Goal: Task Accomplishment & Management: Use online tool/utility

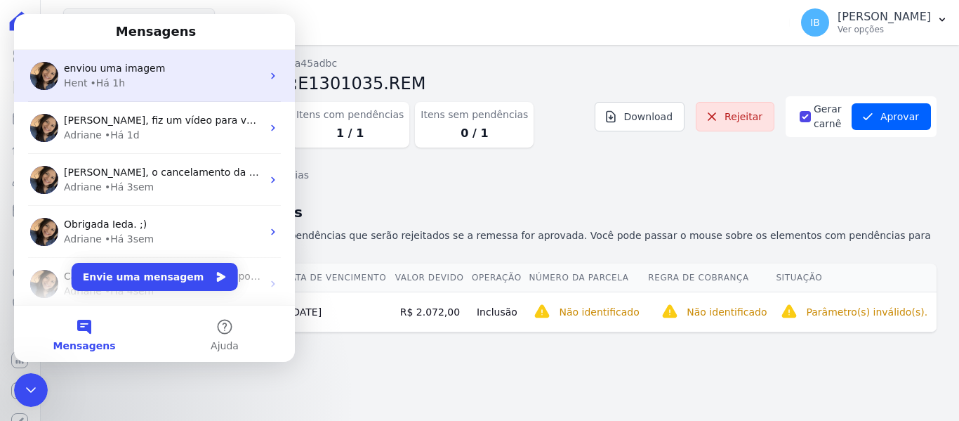
click at [150, 81] on div "Hent • Há 1h" at bounding box center [163, 83] width 198 height 15
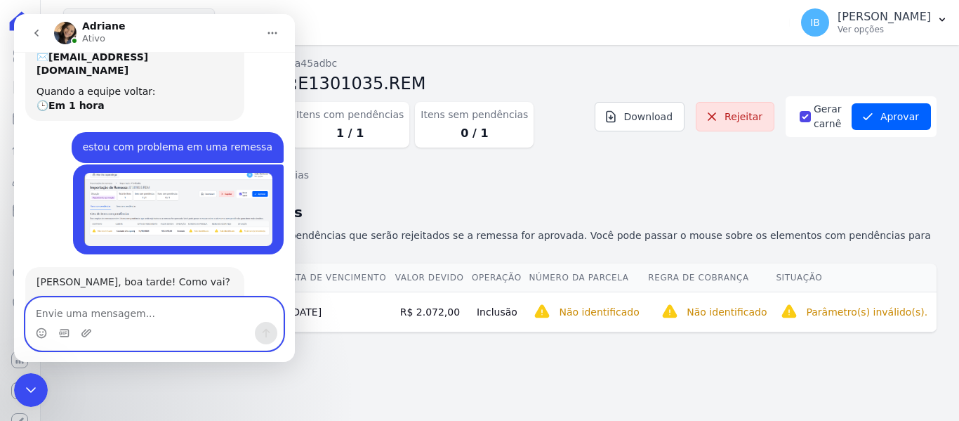
scroll to position [207, 0]
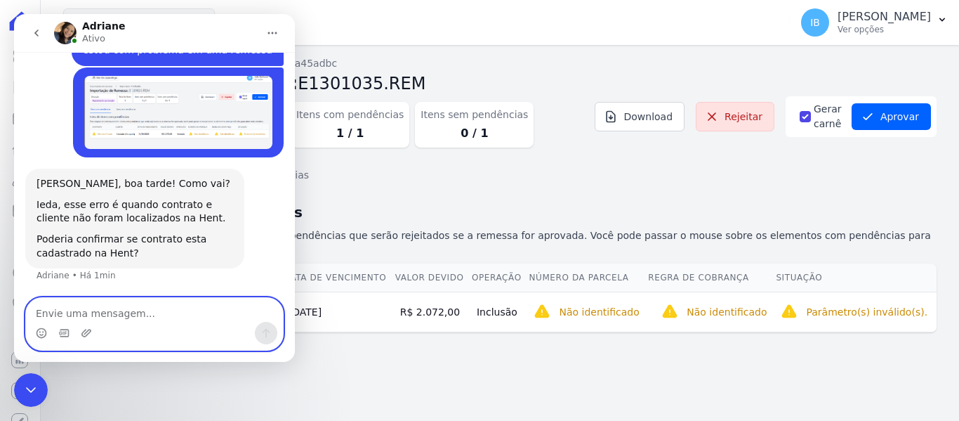
click at [119, 312] on textarea "Envie uma mensagem..." at bounding box center [154, 310] width 257 height 24
type textarea "S"
click at [239, 310] on textarea "Boa tarde , esse contrato foi cadastrado Hent" at bounding box center [154, 310] width 257 height 24
type textarea "Boa tarde , esse contrato foi cadastrado Hent"
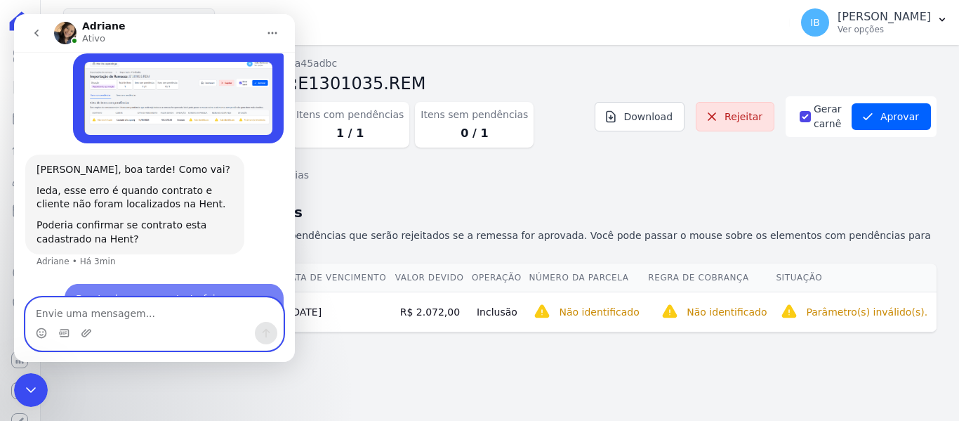
scroll to position [249, 0]
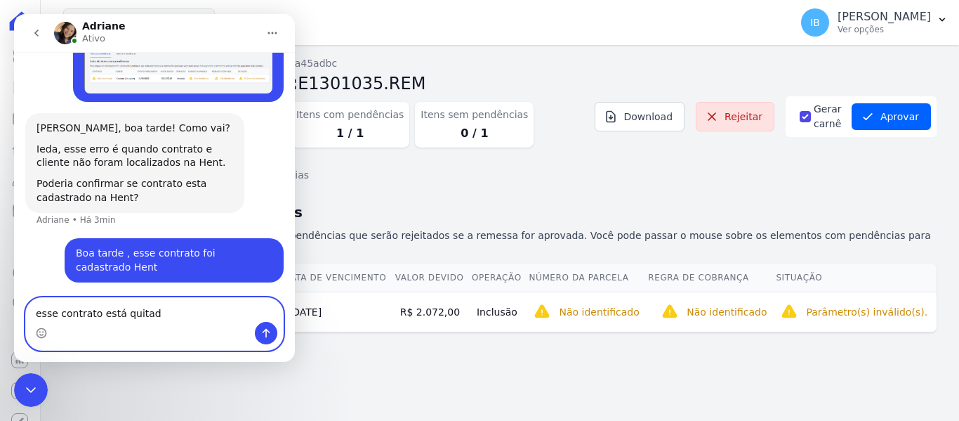
type textarea "esse contrato está quitado"
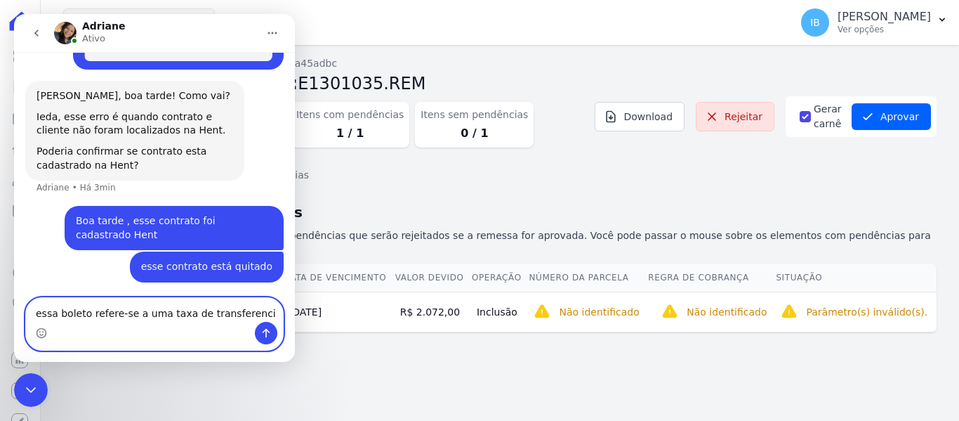
type textarea "essa boleto refere-se a uma taxa de transferencia"
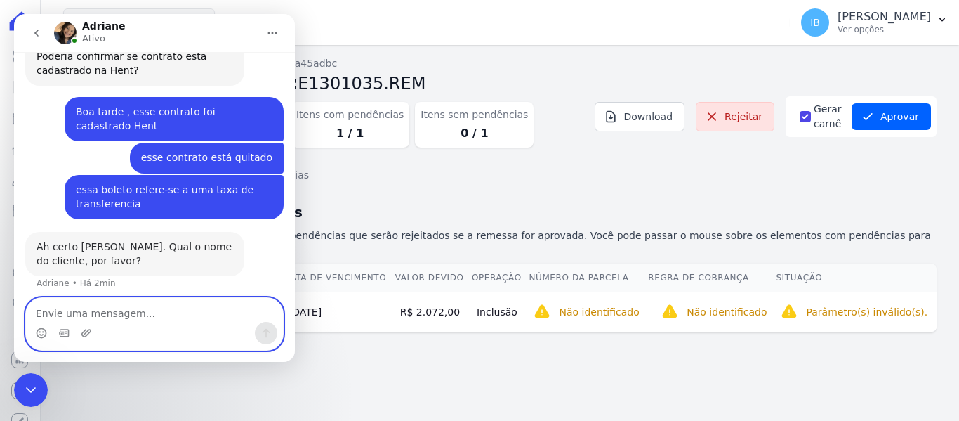
scroll to position [382, 0]
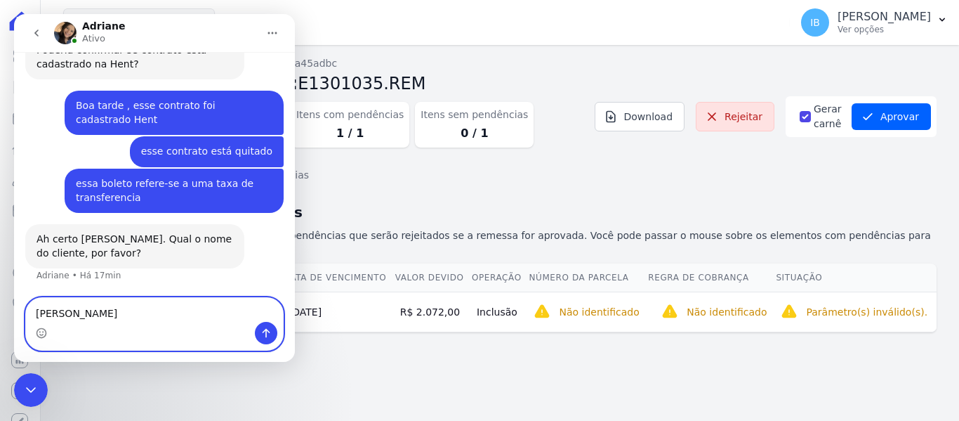
type textarea "[PERSON_NAME]"
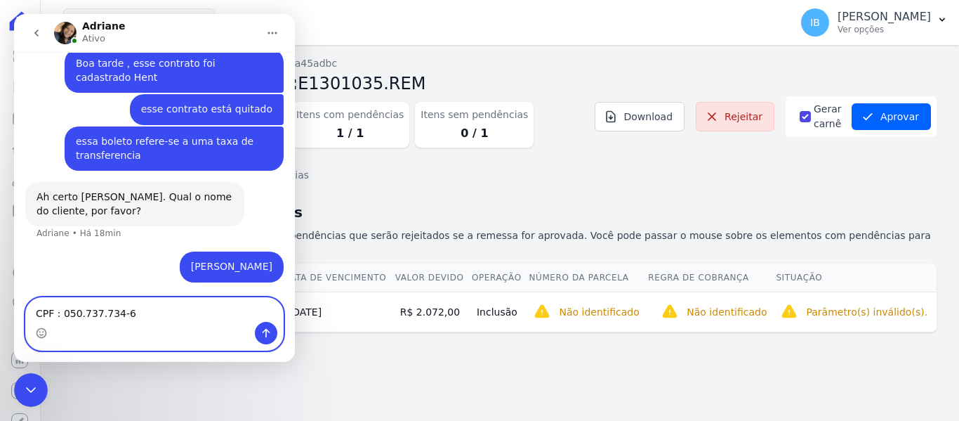
type textarea "CPF : 050.737.734-62"
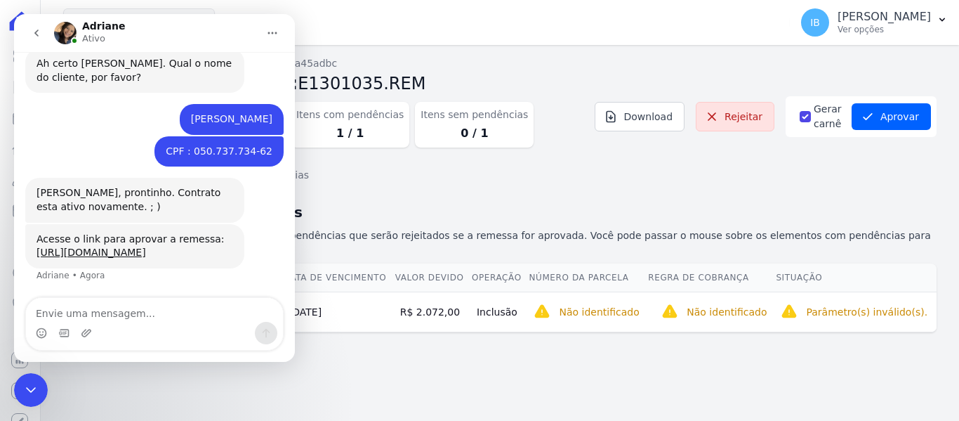
scroll to position [585, 0]
click at [137, 246] on link "[URL][DOMAIN_NAME]" at bounding box center [92, 251] width 110 height 11
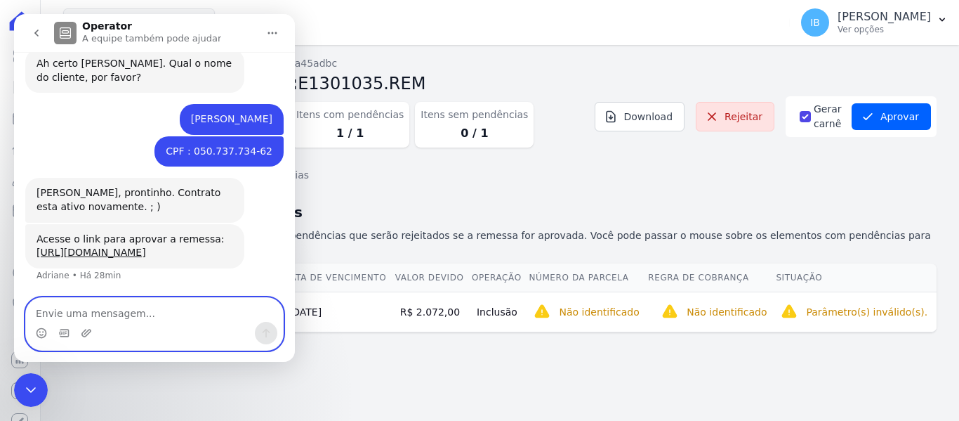
click at [96, 315] on textarea "Envie uma mensagem..." at bounding box center [154, 310] width 257 height 24
type textarea "ok"
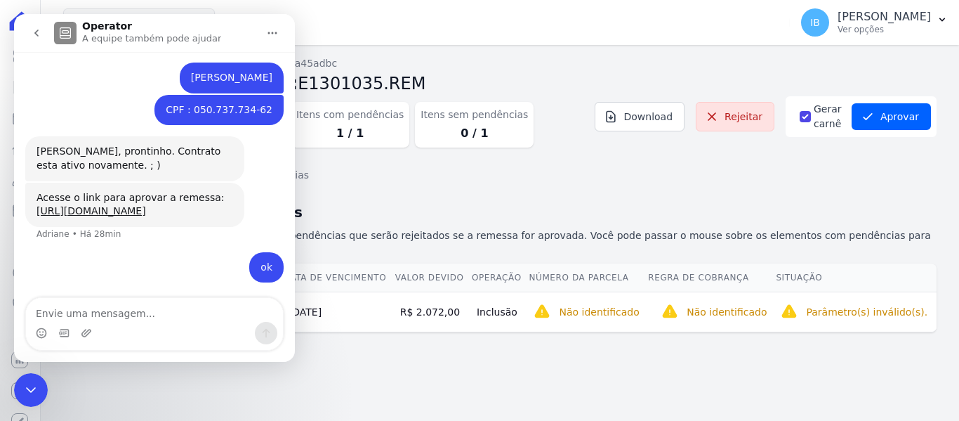
click at [31, 383] on icon "Encerramento do Messenger da Intercom" at bounding box center [30, 389] width 17 height 17
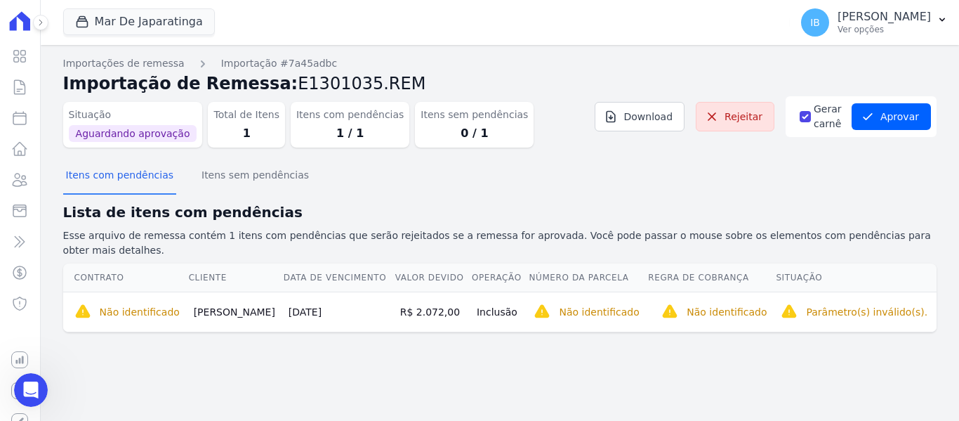
scroll to position [745, 0]
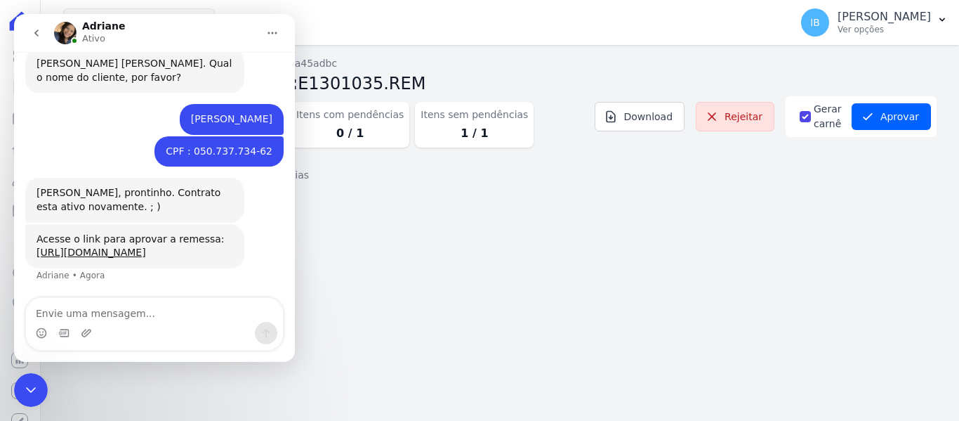
scroll to position [585, 0]
click at [25, 392] on icon "Encerramento do Messenger da Intercom" at bounding box center [30, 389] width 17 height 17
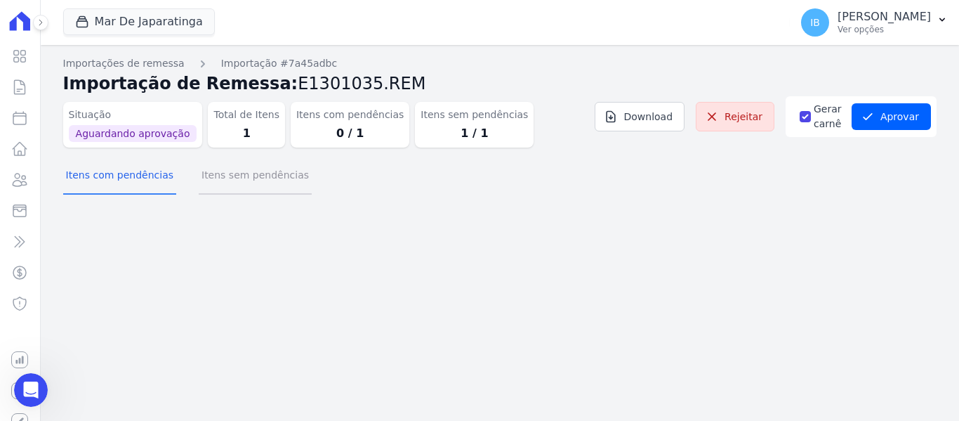
click at [239, 182] on button "Itens sem pendências" at bounding box center [255, 176] width 113 height 37
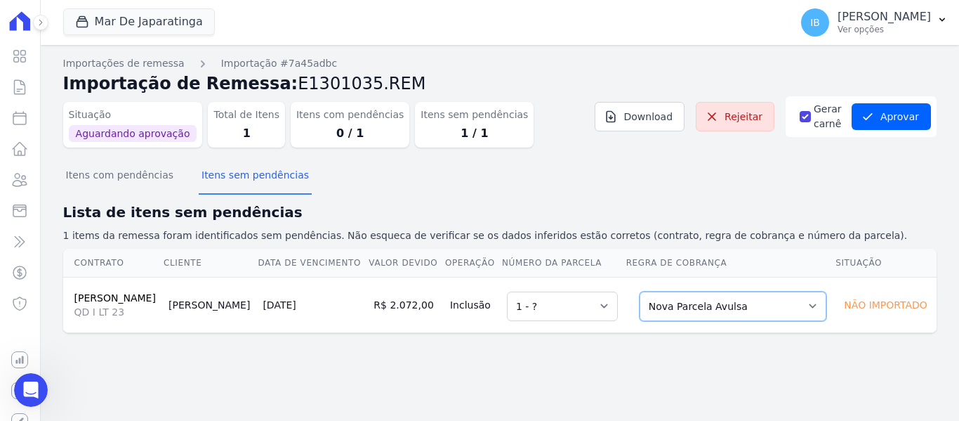
click at [821, 319] on select "Selecione uma Nova Parcela Avulsa Parcela Avulsa Existente Parcela Normal (80 X…" at bounding box center [733, 305] width 187 height 29
click at [668, 308] on select "Selecione uma Nova Parcela Avulsa Parcela Avulsa Existente Parcela Normal (80 X…" at bounding box center [733, 305] width 187 height 29
click at [890, 120] on button "Aprovar" at bounding box center [891, 116] width 79 height 27
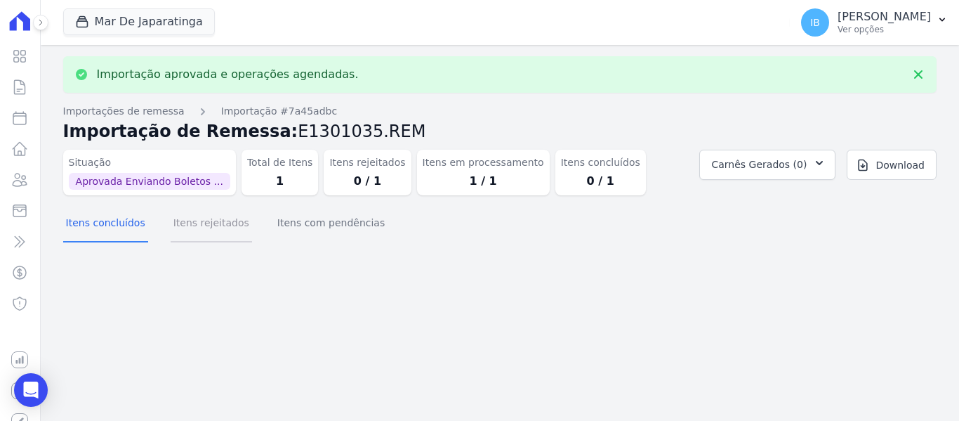
click at [187, 223] on button "Itens rejeitados" at bounding box center [211, 224] width 81 height 37
click at [307, 223] on button "Itens com pendências" at bounding box center [331, 224] width 113 height 37
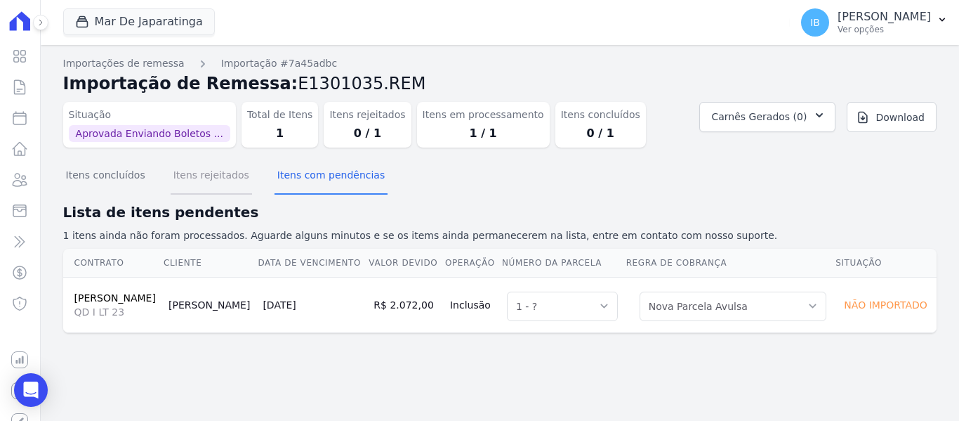
click at [196, 175] on button "Itens rejeitados" at bounding box center [211, 176] width 81 height 37
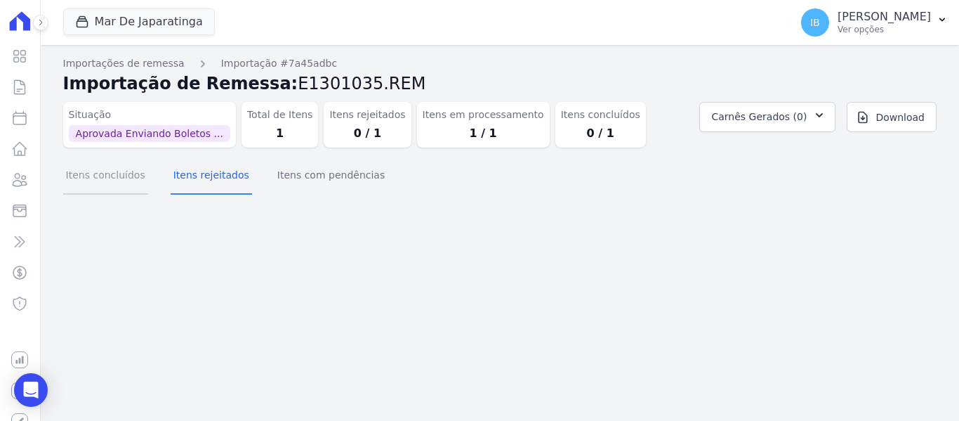
click at [124, 177] on button "Itens concluídos" at bounding box center [105, 176] width 85 height 37
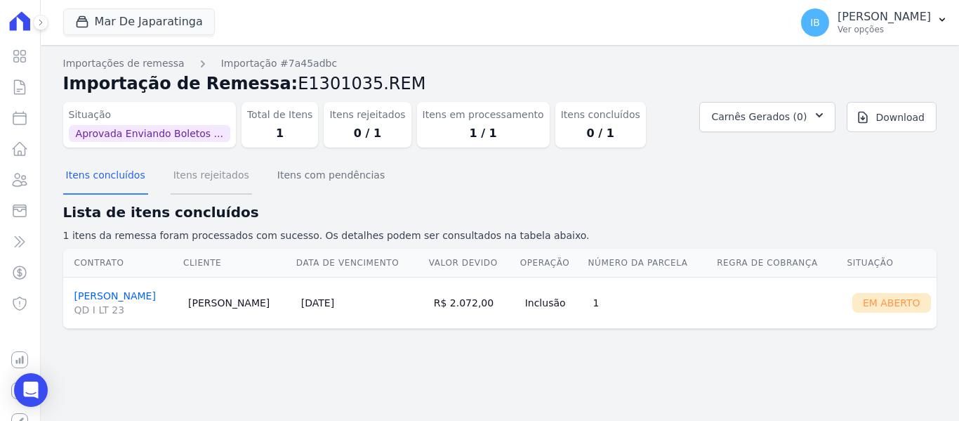
click at [197, 176] on button "Itens rejeitados" at bounding box center [211, 176] width 81 height 37
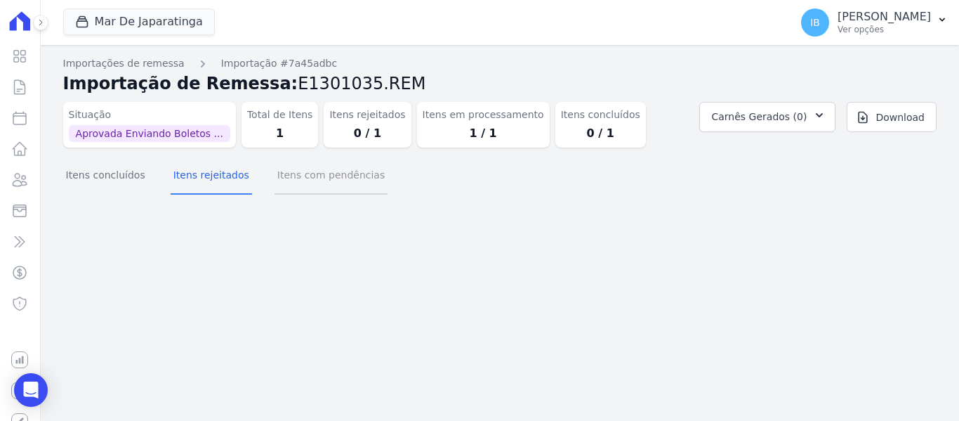
click at [296, 173] on button "Itens com pendências" at bounding box center [331, 176] width 113 height 37
click at [22, 88] on link "Contratos" at bounding box center [20, 87] width 29 height 28
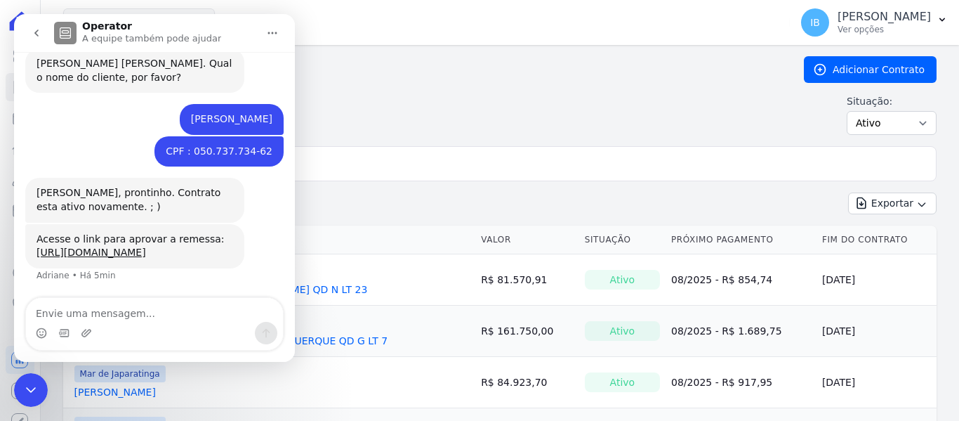
scroll to position [585, 0]
click at [40, 35] on icon "go back" at bounding box center [36, 32] width 11 height 11
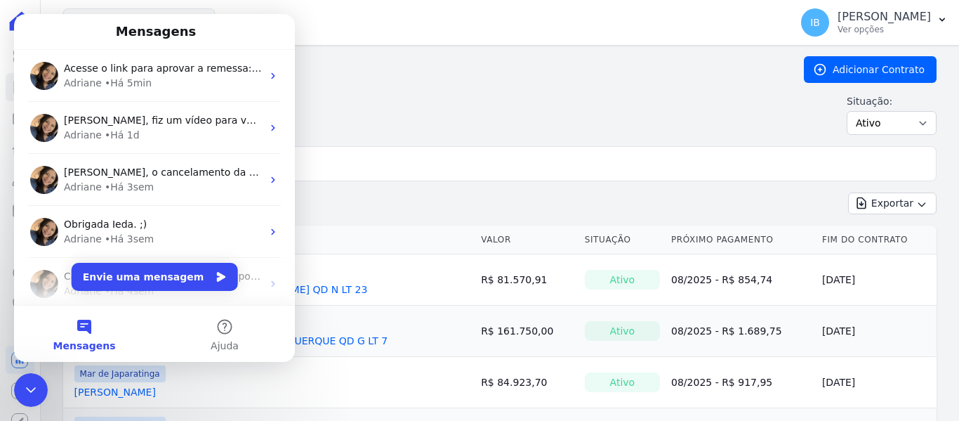
scroll to position [0, 0]
click at [643, 111] on div "Situação: Ativo Todos Pausado Distratado Rascunho Expirado Encerrado" at bounding box center [499, 114] width 873 height 41
click at [376, 100] on div "Situação: Ativo Todos Pausado Distratado Rascunho Expirado Encerrado" at bounding box center [499, 114] width 873 height 41
click at [397, 139] on div "Contratos Adicionar Contrato Situação: Ativo Todos Pausado Distratado Rascunho …" at bounding box center [499, 101] width 873 height 90
click at [21, 383] on div "Encerramento do Messenger da Intercom" at bounding box center [31, 390] width 34 height 34
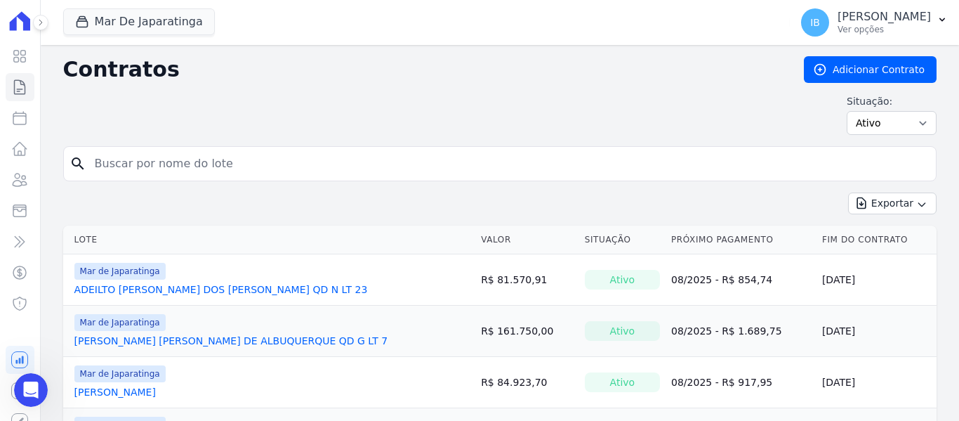
click at [152, 164] on input "search" at bounding box center [508, 164] width 844 height 28
type input "C"
type input "Cassiano Herinque de Albuquerque"
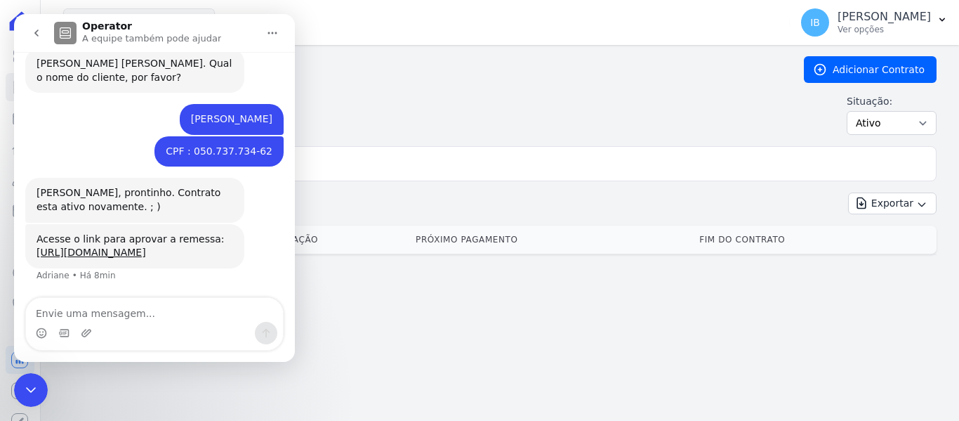
scroll to position [585, 0]
click at [385, 121] on div "Situação: Ativo Todos Pausado Distratado Rascunho Expirado Encerrado" at bounding box center [499, 114] width 873 height 41
click at [40, 30] on icon "go back" at bounding box center [36, 32] width 11 height 11
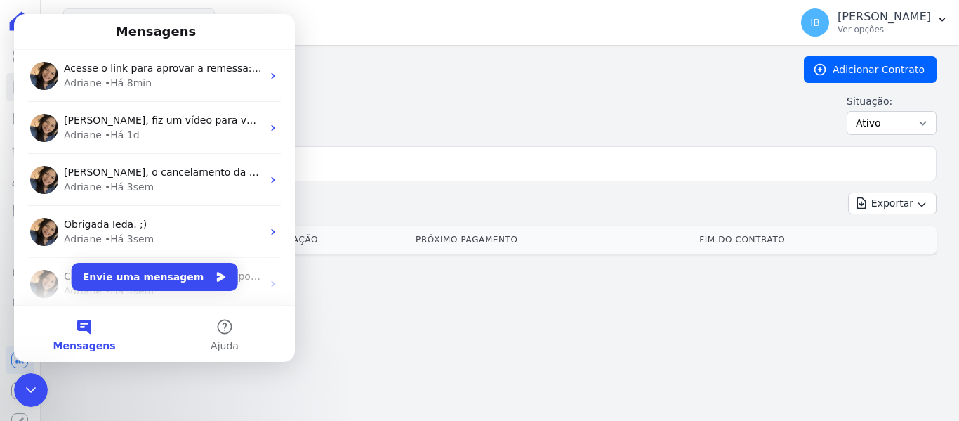
click at [48, 356] on button "Mensagens" at bounding box center [84, 333] width 140 height 56
click at [22, 392] on div "Encerramento do Messenger da Intercom" at bounding box center [31, 390] width 34 height 34
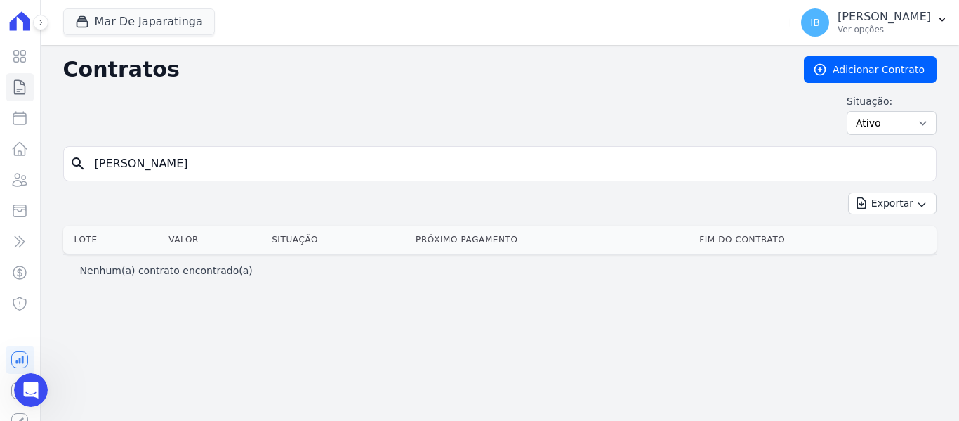
click at [22, 390] on icon "Abertura do Messenger da Intercom" at bounding box center [31, 389] width 23 height 23
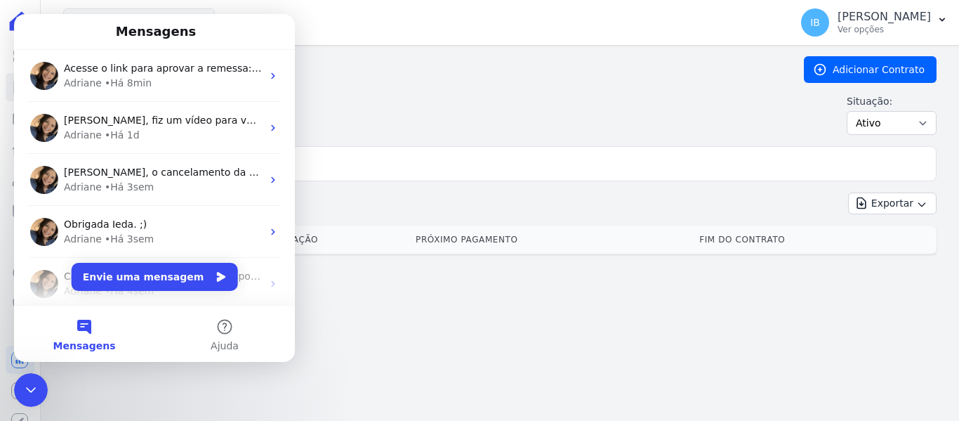
click at [277, 388] on div "Contratos Adicionar Contrato Situação: Ativo Todos Pausado Distratado Rascunho …" at bounding box center [500, 233] width 918 height 376
click at [35, 385] on icon "Encerramento do Messenger da Intercom" at bounding box center [30, 389] width 17 height 17
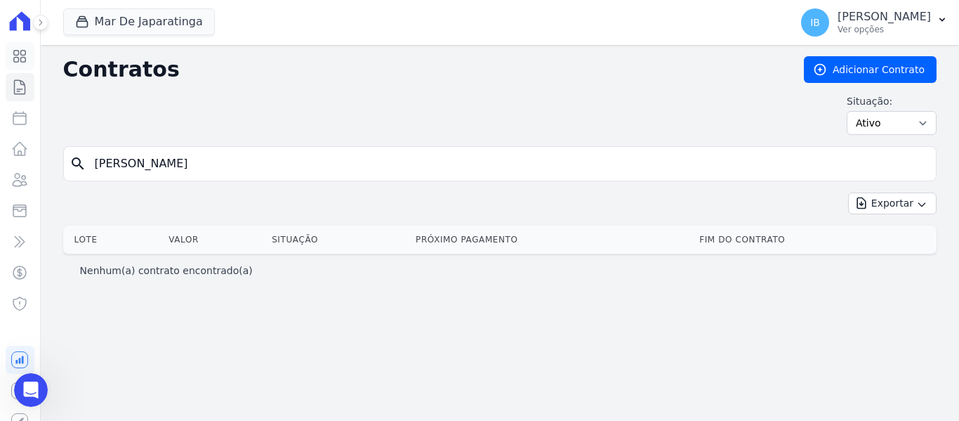
click at [14, 56] on icon at bounding box center [19, 56] width 17 height 17
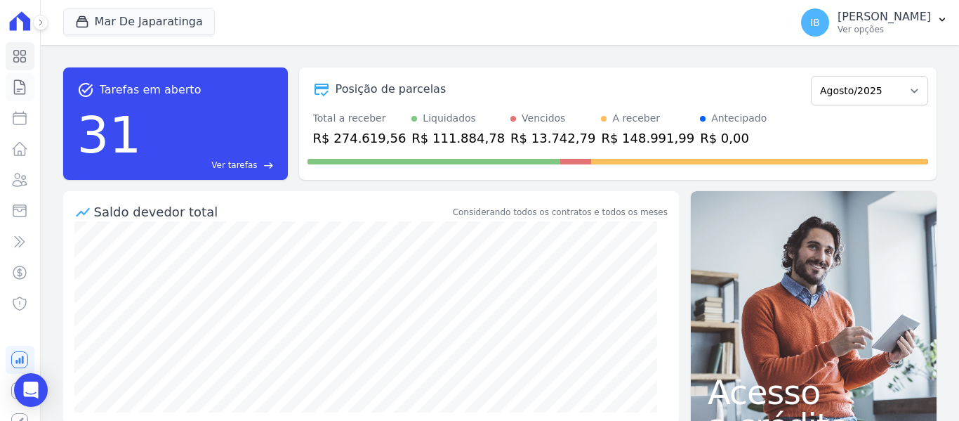
click at [18, 84] on icon at bounding box center [19, 87] width 17 height 17
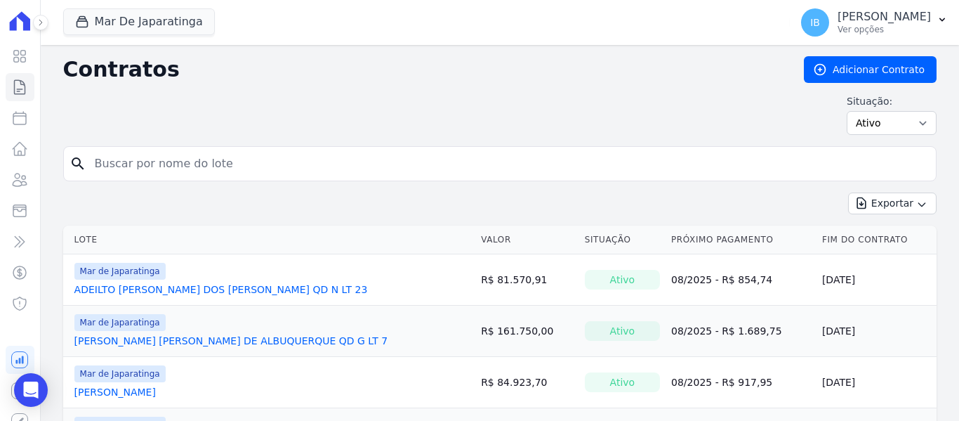
click at [154, 170] on input "search" at bounding box center [508, 164] width 844 height 28
type input "Cassiano Herinque de Albuquerque"
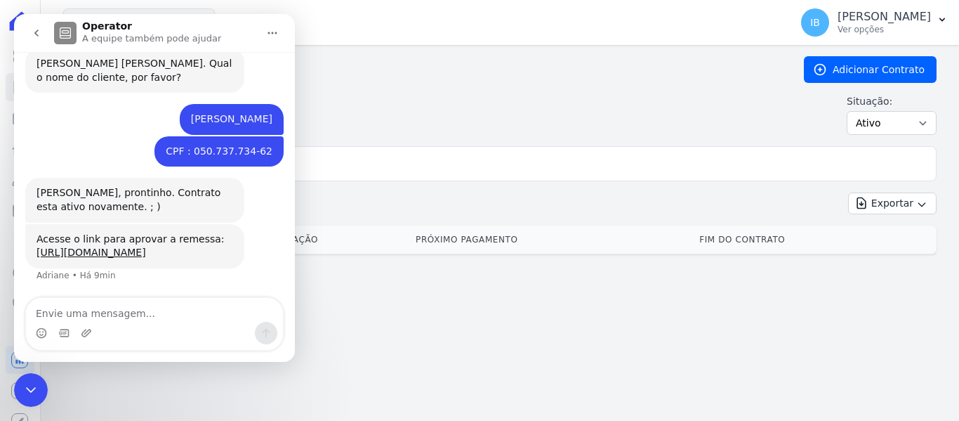
scroll to position [585, 0]
click at [378, 299] on div "Contratos Adicionar Contrato Situação: Ativo Todos Pausado Distratado Rascunho …" at bounding box center [500, 233] width 918 height 376
click at [38, 27] on icon "go back" at bounding box center [36, 32] width 11 height 11
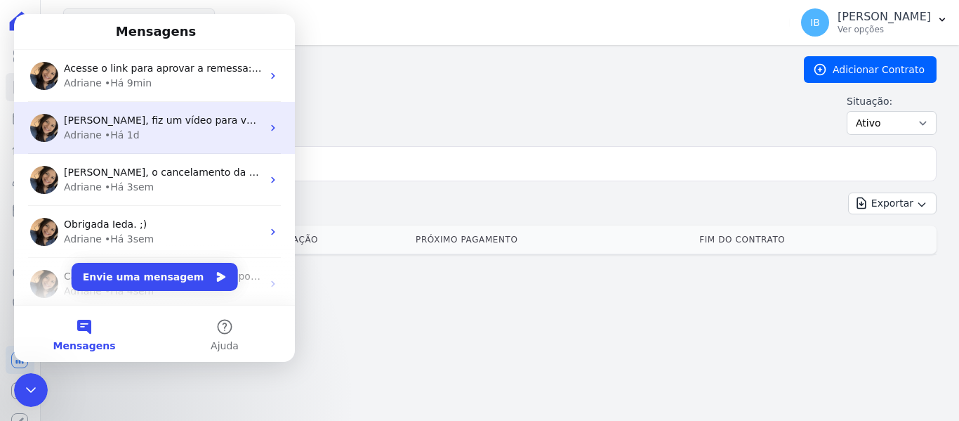
scroll to position [0, 0]
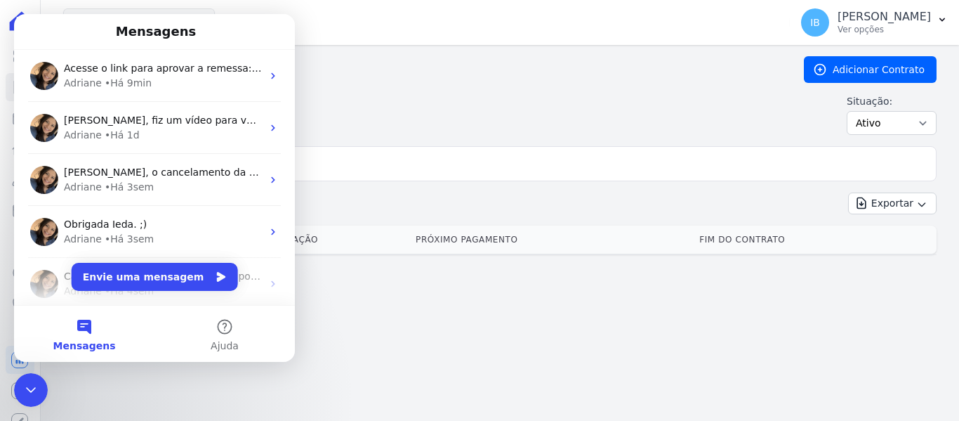
click at [409, 124] on div "Situação: Ativo Todos Pausado Distratado Rascunho Expirado Encerrado" at bounding box center [499, 114] width 873 height 41
click at [377, 108] on div "Situação: Ativo Todos Pausado Distratado Rascunho Expirado Encerrado" at bounding box center [499, 114] width 873 height 41
click at [34, 388] on icon "Encerramento do Messenger da Intercom" at bounding box center [31, 390] width 10 height 6
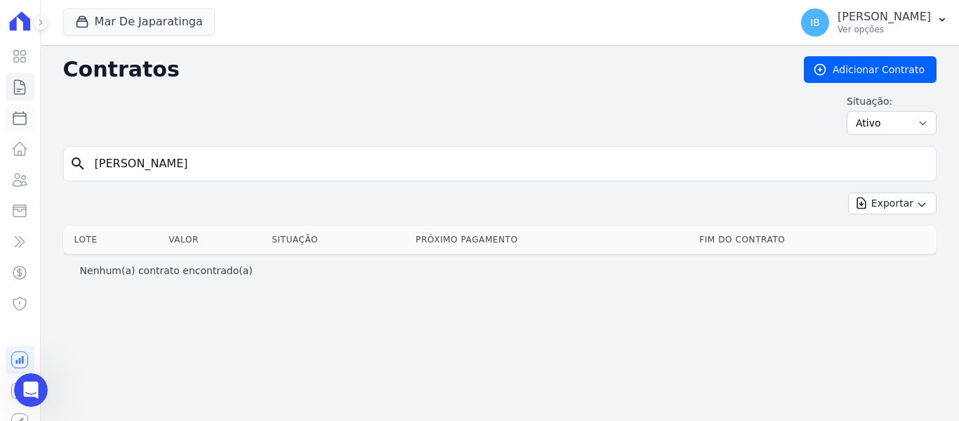
click at [13, 118] on icon at bounding box center [19, 118] width 13 height 13
select select
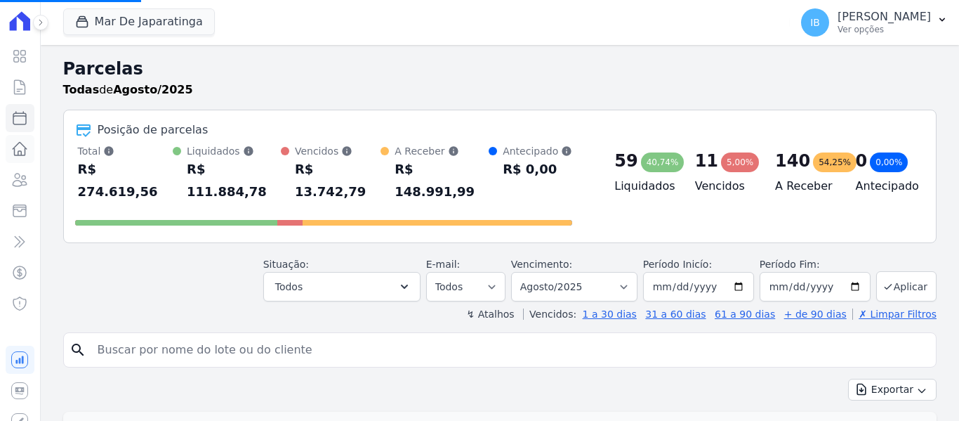
select select
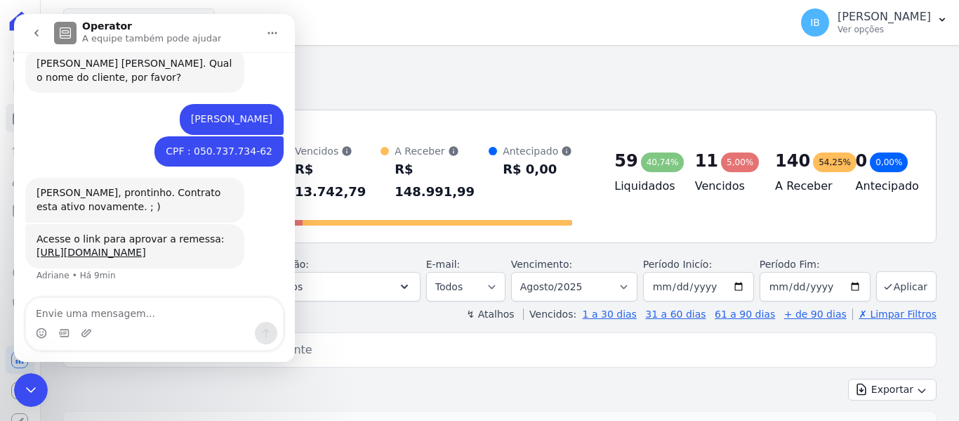
scroll to position [585, 0]
click at [334, 378] on div "Exportar Exportar PDF Exportar CSV" at bounding box center [499, 394] width 873 height 33
click at [38, 33] on icon "go back" at bounding box center [36, 32] width 11 height 11
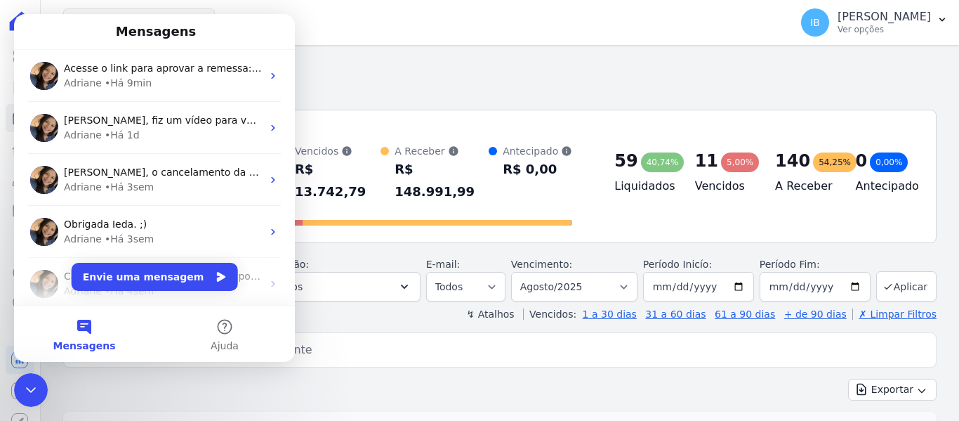
click at [25, 394] on icon "Encerramento do Messenger da Intercom" at bounding box center [30, 389] width 17 height 17
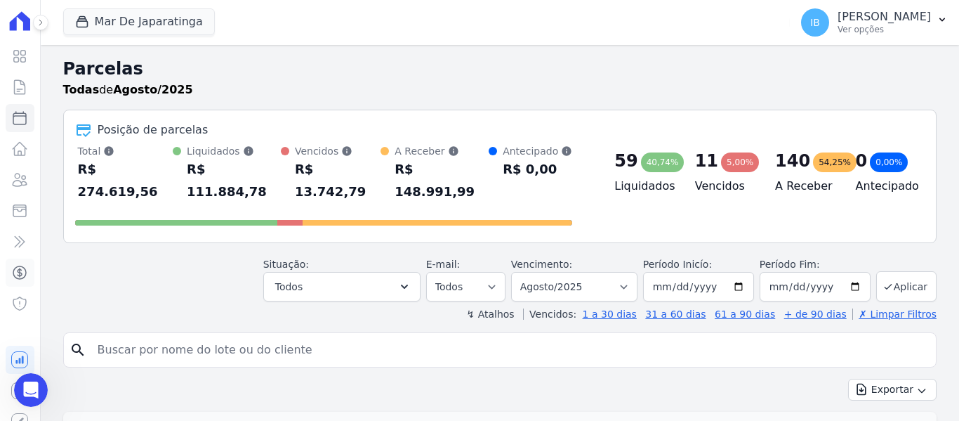
click at [14, 274] on icon at bounding box center [19, 272] width 17 height 17
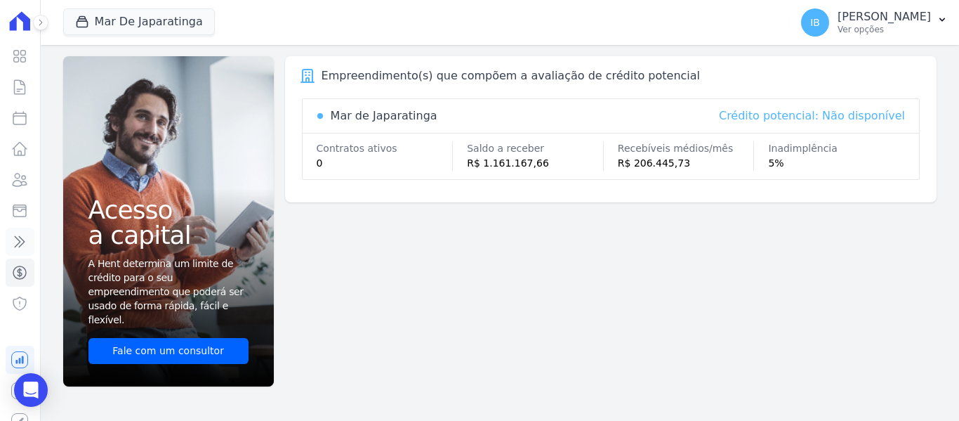
click at [10, 237] on link "Transferências" at bounding box center [20, 241] width 29 height 28
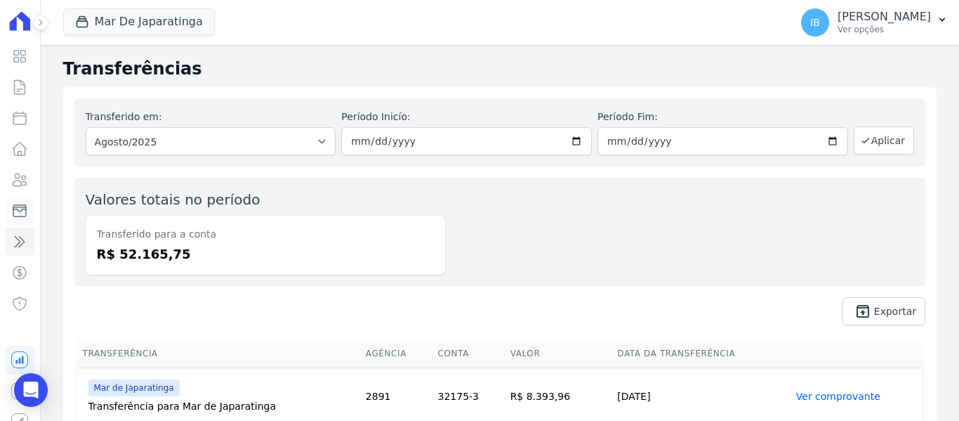
click at [15, 211] on icon at bounding box center [19, 210] width 17 height 17
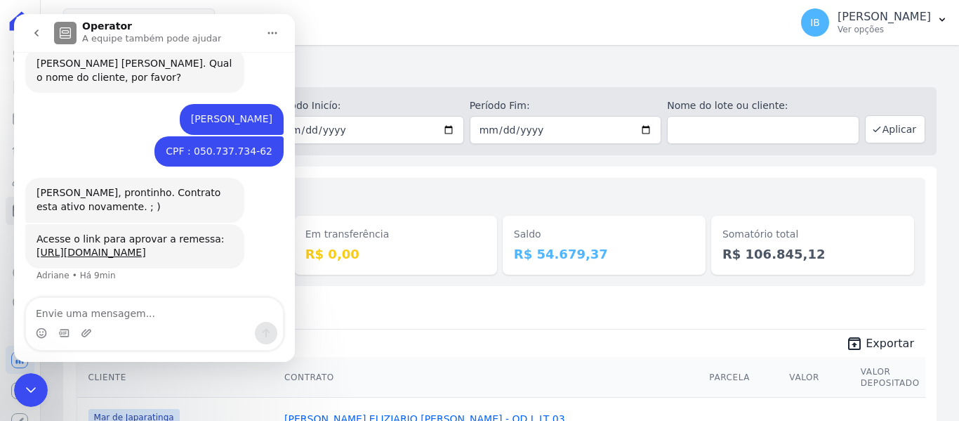
scroll to position [585, 0]
click at [39, 41] on button "go back" at bounding box center [36, 33] width 27 height 27
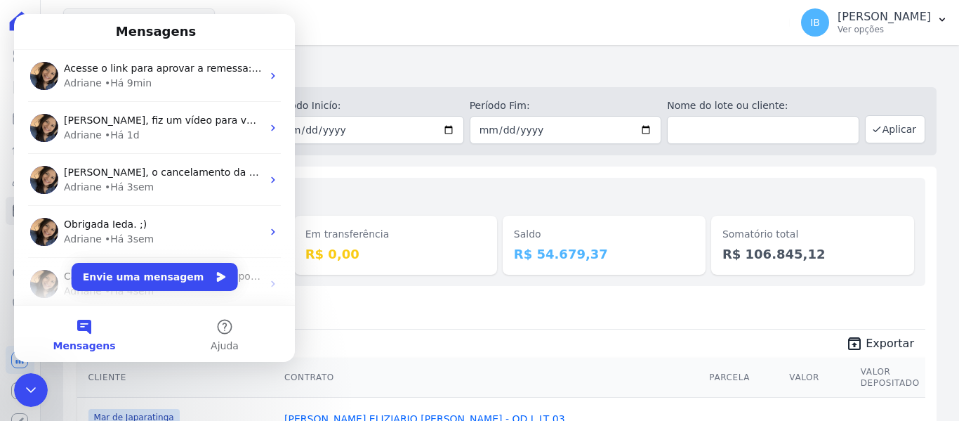
scroll to position [0, 0]
click at [343, 353] on span "unarchive Exportar" at bounding box center [499, 341] width 851 height 25
click at [343, 324] on div "Depositado Transferindo Saldo" at bounding box center [499, 311] width 851 height 34
click at [343, 313] on div "Depositado Transferindo Saldo" at bounding box center [499, 311] width 851 height 34
click at [50, 29] on div "Mensagens" at bounding box center [154, 32] width 263 height 24
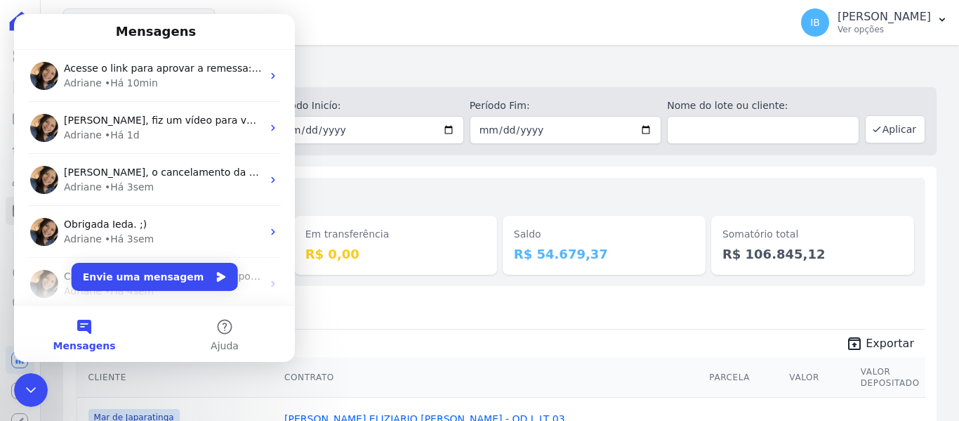
click at [31, 385] on icon "Encerramento do Messenger da Intercom" at bounding box center [30, 389] width 17 height 17
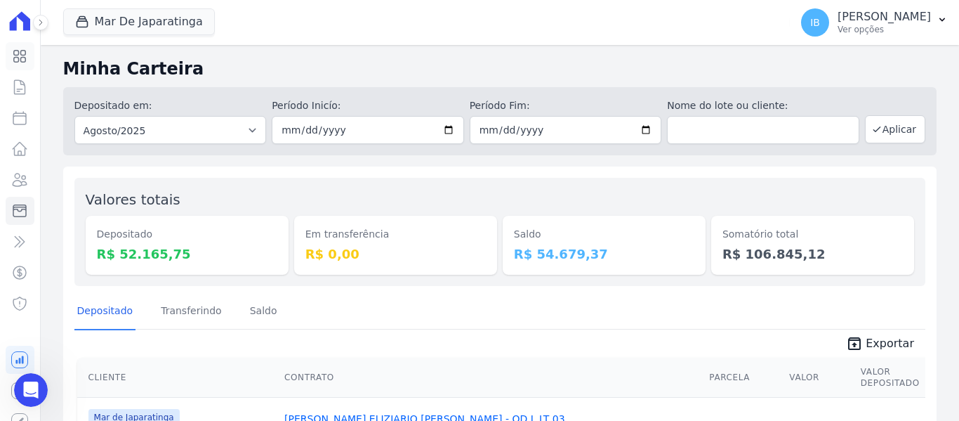
click at [15, 54] on icon at bounding box center [20, 57] width 12 height 12
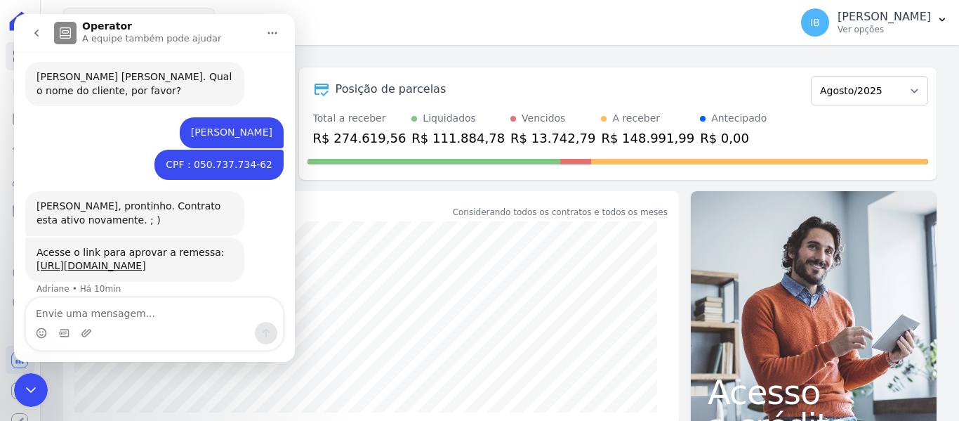
scroll to position [585, 0]
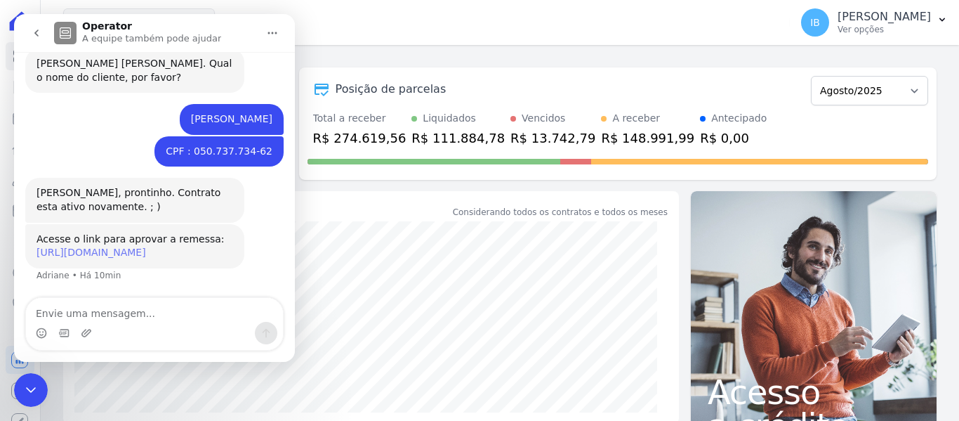
click at [105, 246] on link "[URL][DOMAIN_NAME]" at bounding box center [92, 251] width 110 height 11
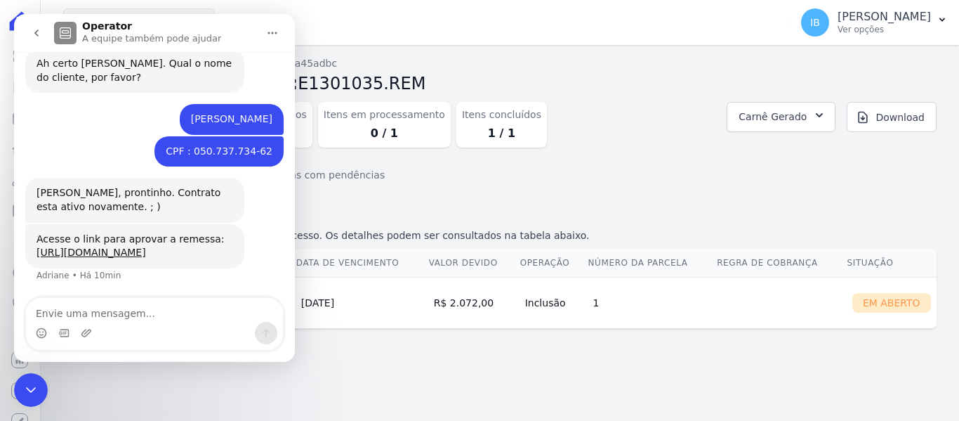
scroll to position [585, 0]
click at [349, 366] on div "Importações de remessa Importação #7a45adbc Importação de Remessa: E1301035.REM…" at bounding box center [500, 233] width 918 height 376
click at [770, 117] on span "Carnê Gerado" at bounding box center [773, 117] width 68 height 18
click at [825, 155] on link "Abrir" at bounding box center [805, 155] width 39 height 18
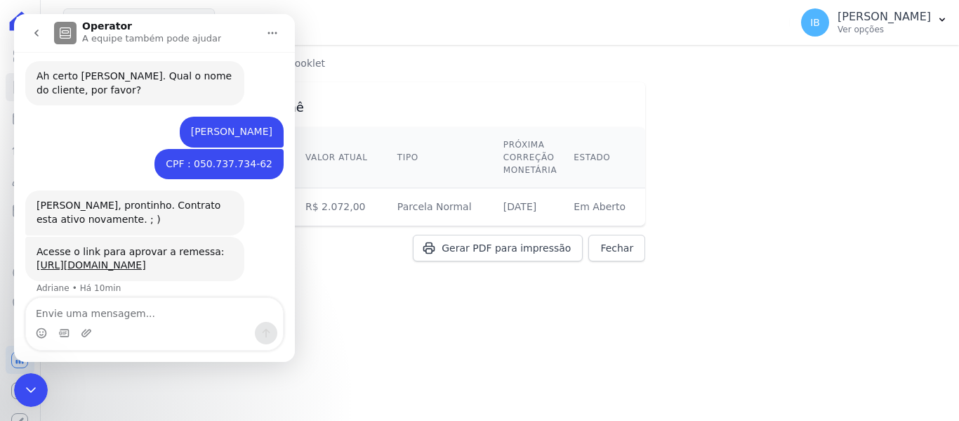
scroll to position [585, 0]
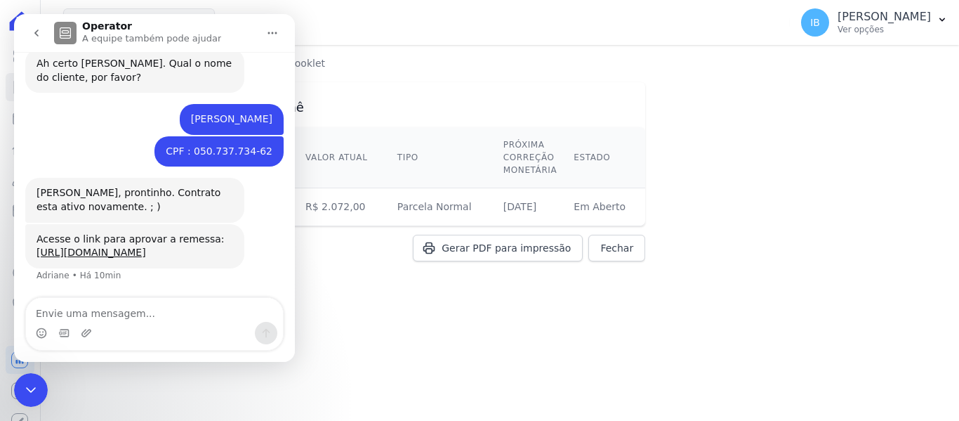
click at [40, 385] on div "Encerramento do Messenger da Intercom" at bounding box center [31, 390] width 34 height 34
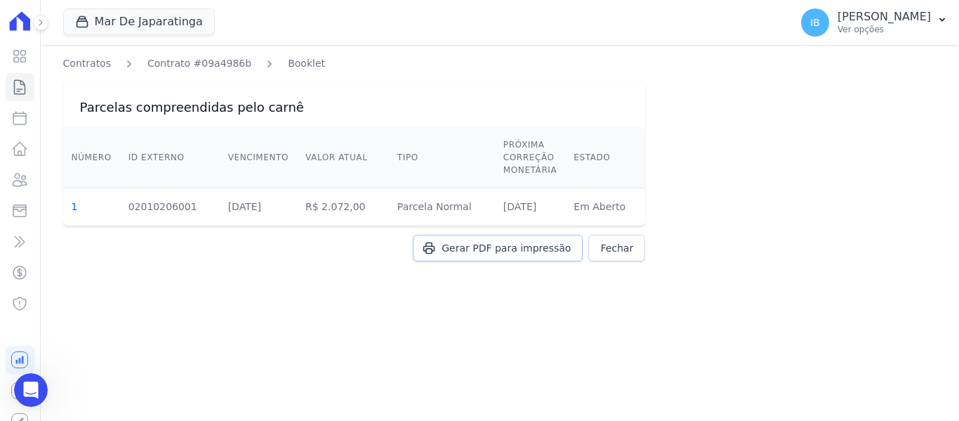
click at [498, 251] on span "Gerar PDF para impressão" at bounding box center [506, 248] width 129 height 14
